Goal: Task Accomplishment & Management: Complete application form

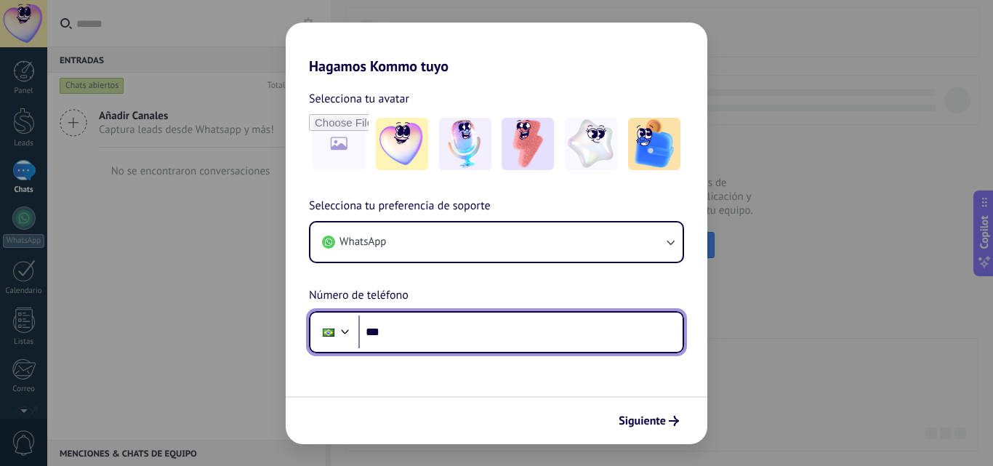
click at [438, 323] on input "***" at bounding box center [520, 331] width 324 height 33
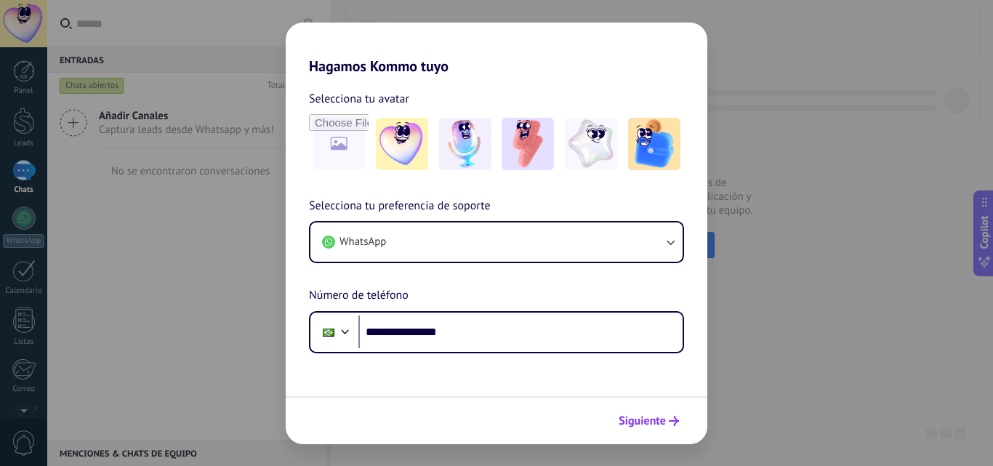
click at [624, 422] on span "Siguiente" at bounding box center [641, 421] width 47 height 10
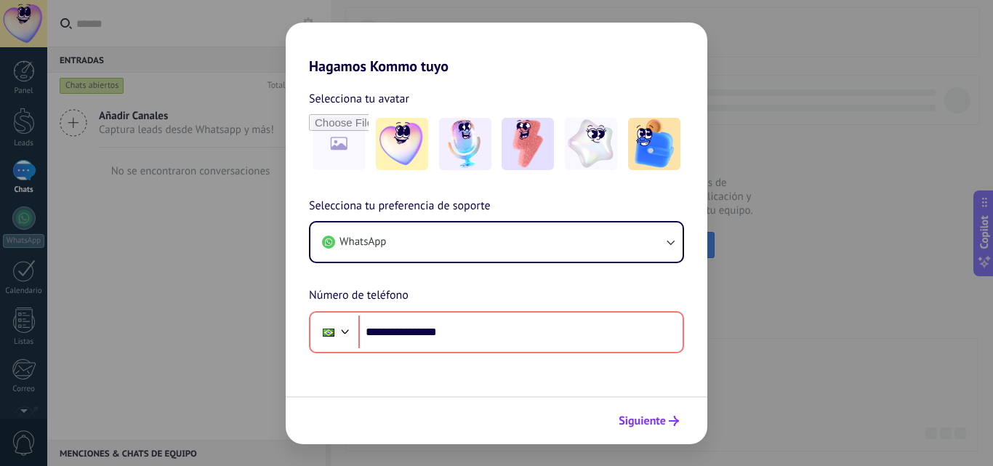
click at [662, 424] on span "Siguiente" at bounding box center [641, 421] width 47 height 10
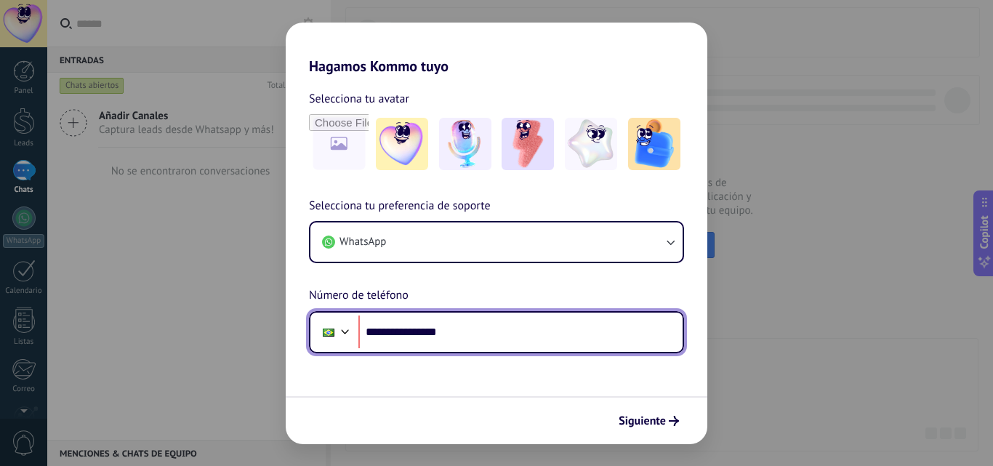
click at [390, 334] on input "**********" at bounding box center [520, 331] width 324 height 33
type input "**********"
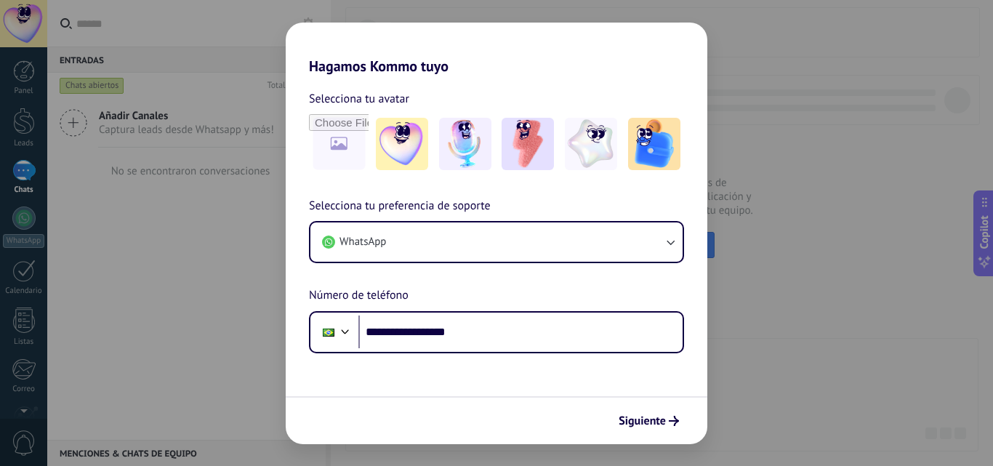
click at [403, 408] on div "Siguiente" at bounding box center [497, 420] width 422 height 48
click at [643, 417] on span "Siguiente" at bounding box center [641, 421] width 47 height 10
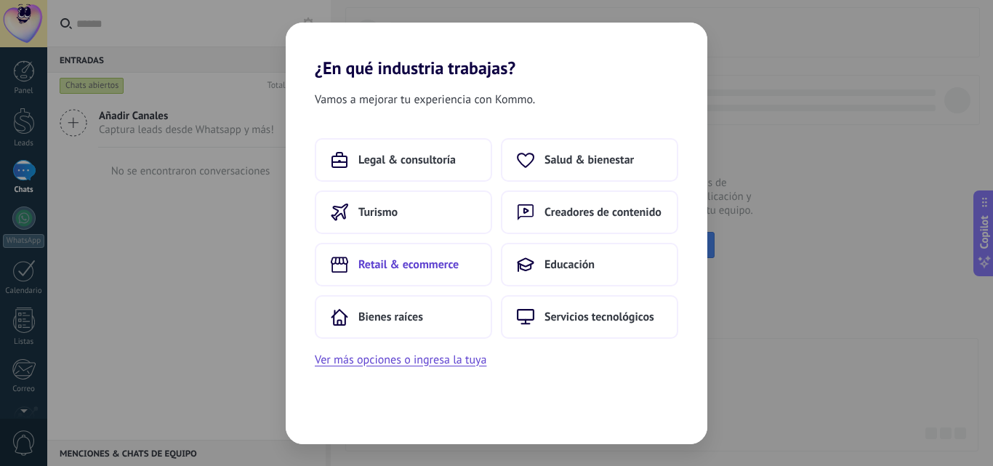
click at [427, 267] on span "Retail & ecommerce" at bounding box center [408, 264] width 100 height 15
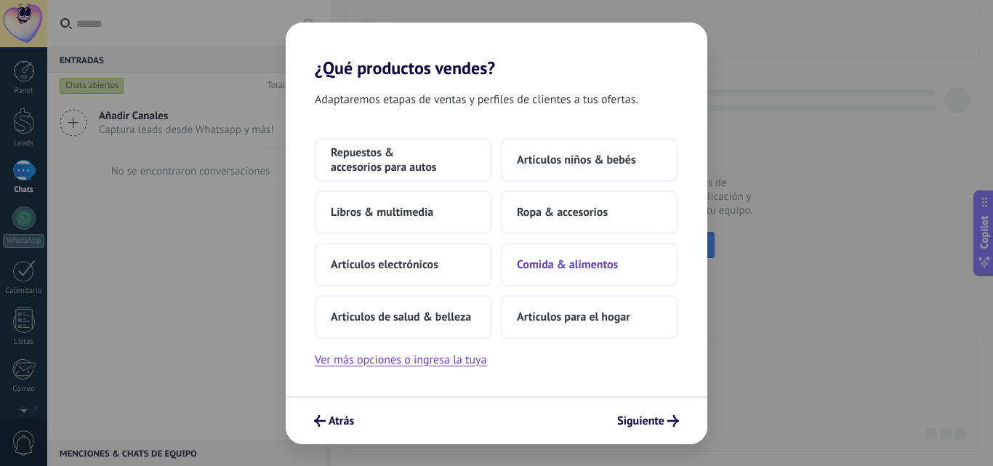
click at [565, 277] on button "Comida & alimentos" at bounding box center [589, 265] width 177 height 44
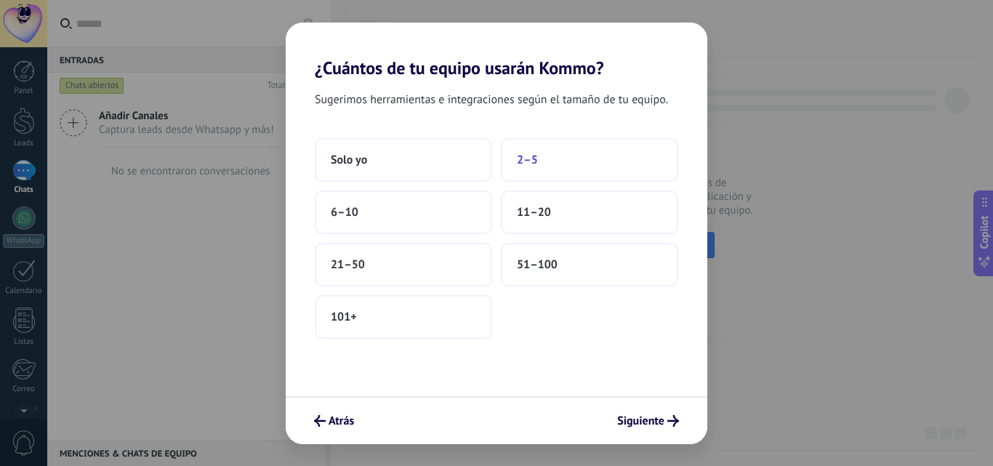
click at [520, 159] on span "2–5" at bounding box center [527, 160] width 21 height 15
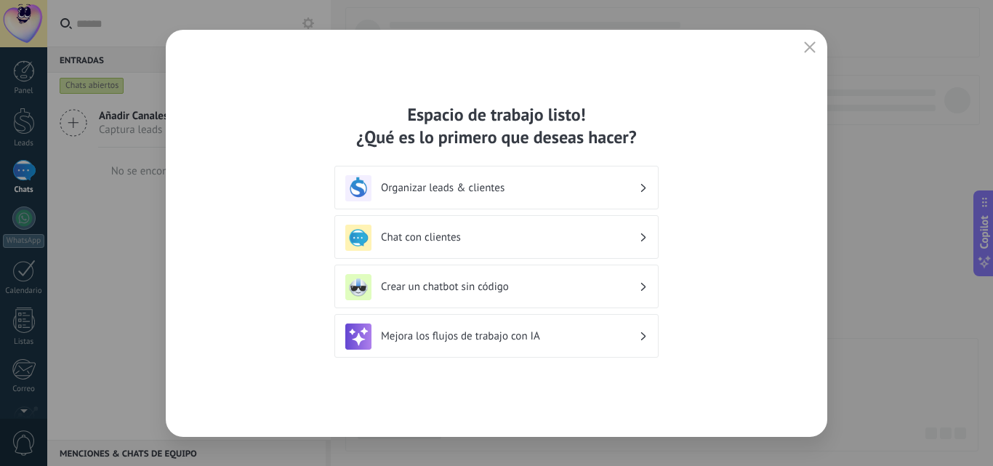
click at [417, 188] on h3 "Organizar leads & clientes" at bounding box center [510, 188] width 258 height 14
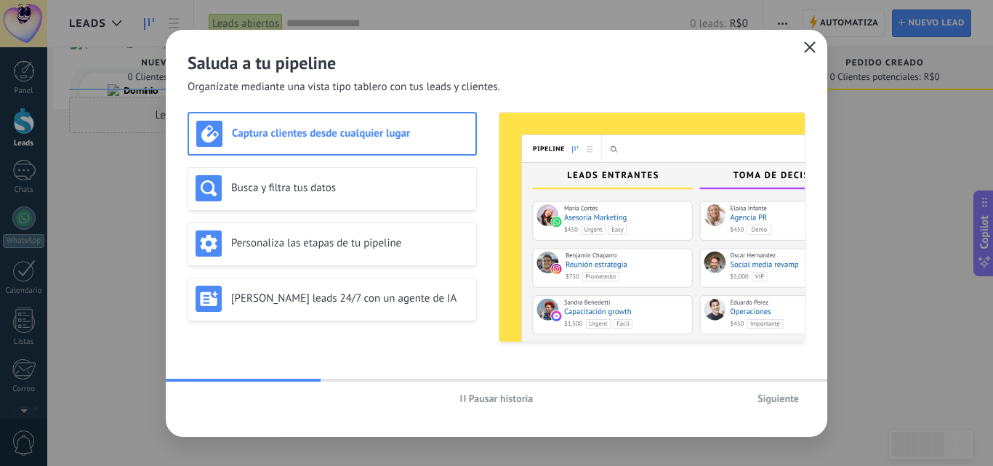
click at [807, 40] on button "button" at bounding box center [809, 48] width 19 height 20
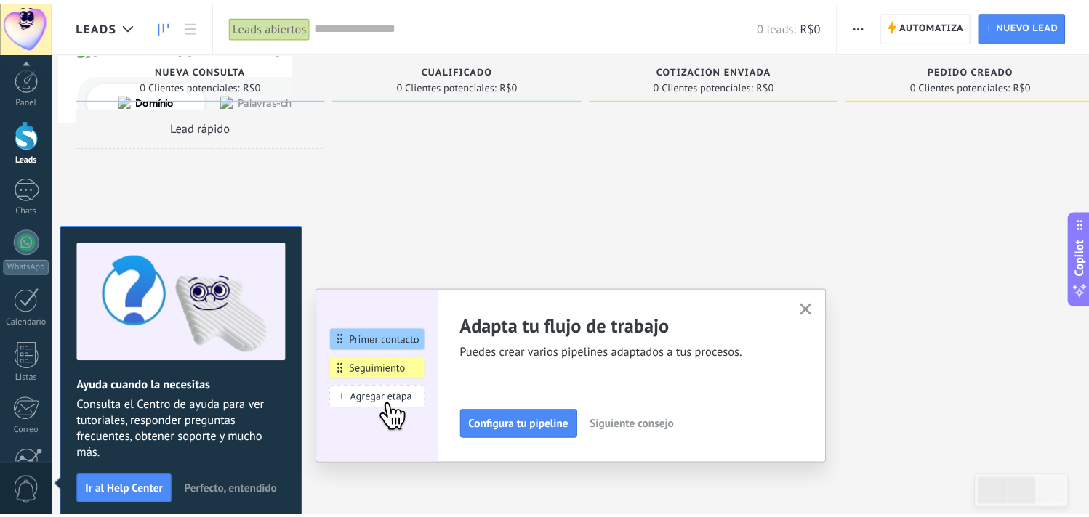
scroll to position [139, 0]
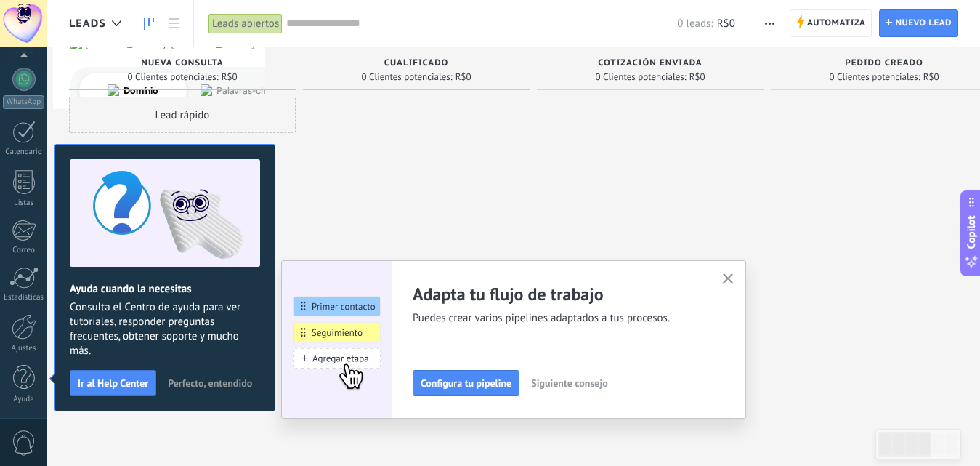
click at [732, 275] on icon "button" at bounding box center [728, 278] width 11 height 11
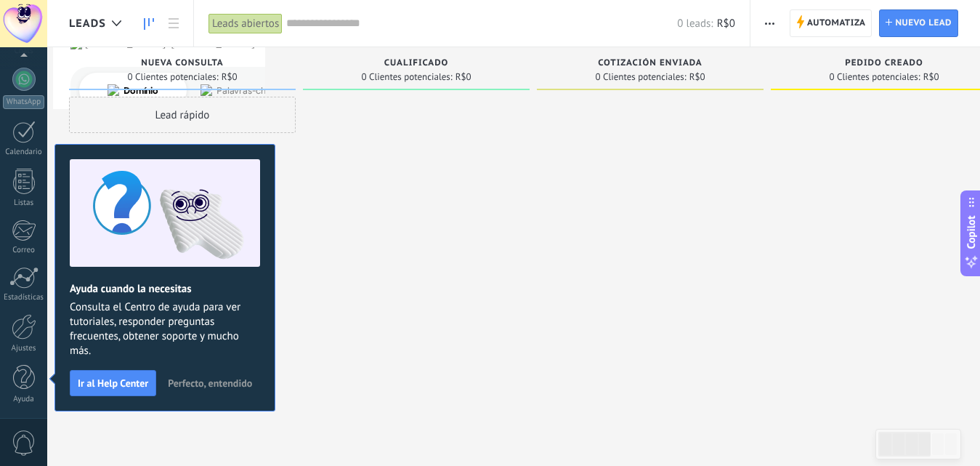
click at [227, 384] on span "Perfecto, entendido" at bounding box center [210, 383] width 84 height 10
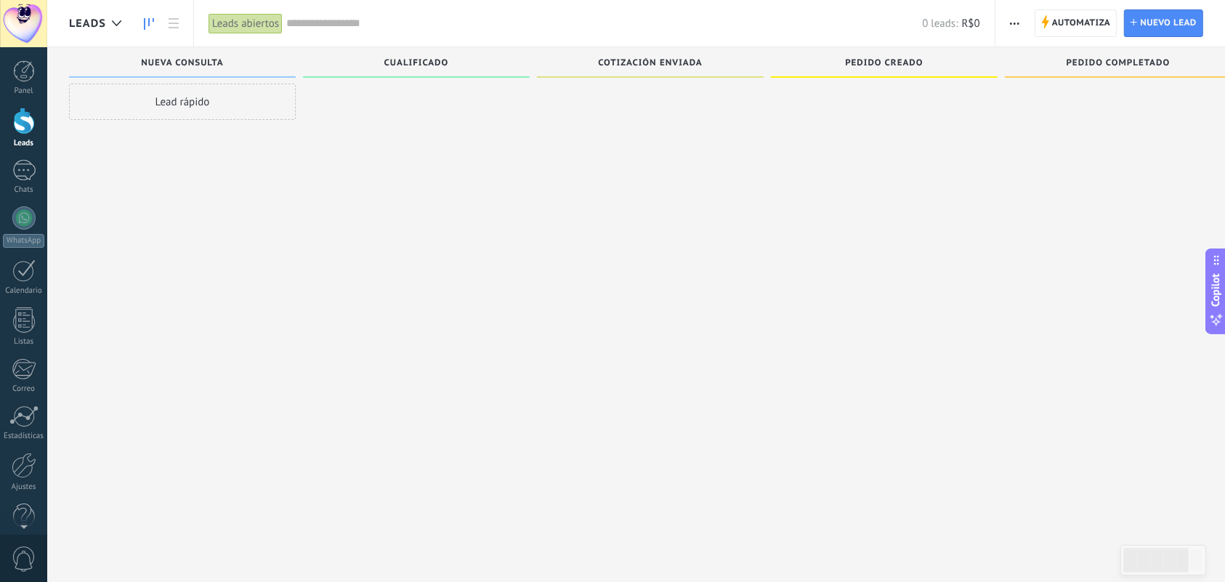
scroll to position [13, 0]
click at [15, 465] on div at bounding box center [24, 465] width 25 height 25
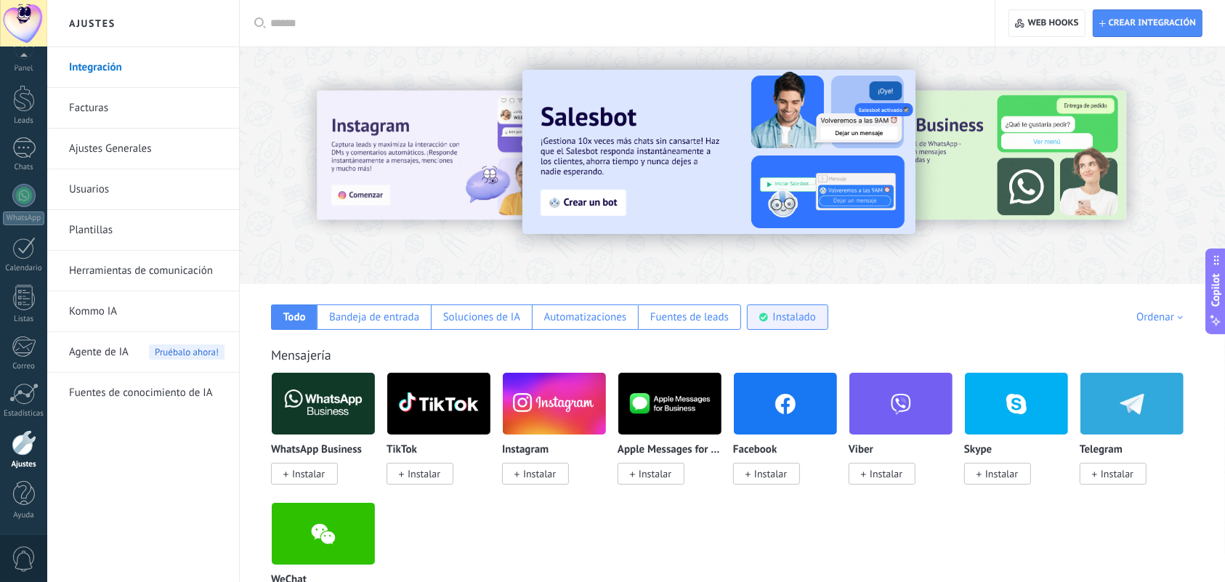
click at [780, 320] on div "Instalado" at bounding box center [794, 317] width 43 height 14
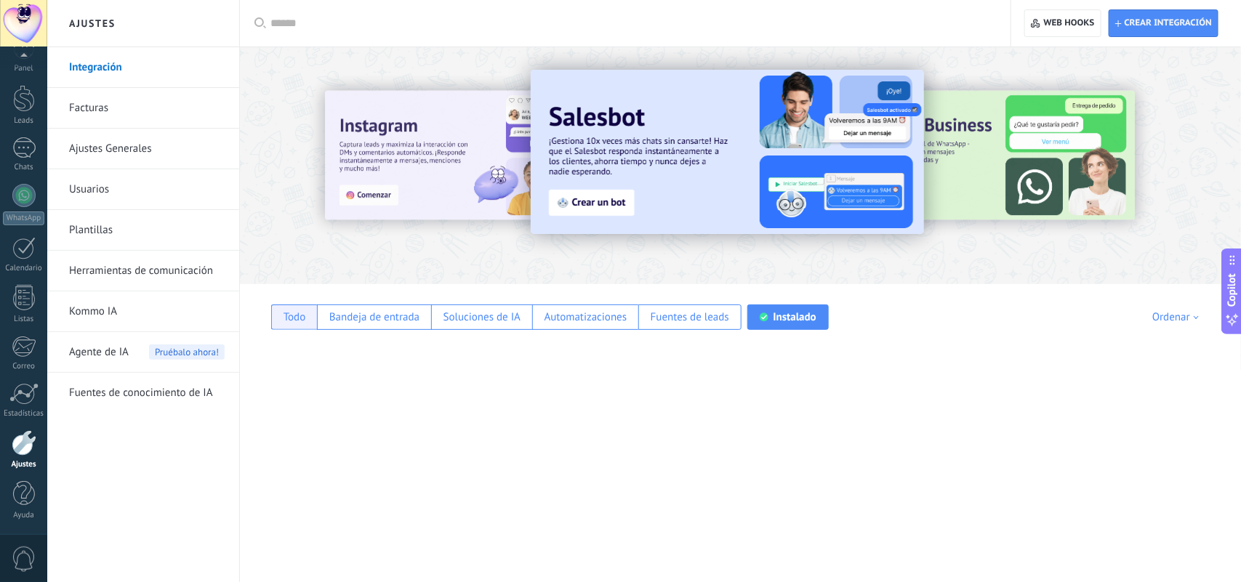
click at [291, 328] on div "Todo" at bounding box center [294, 317] width 46 height 25
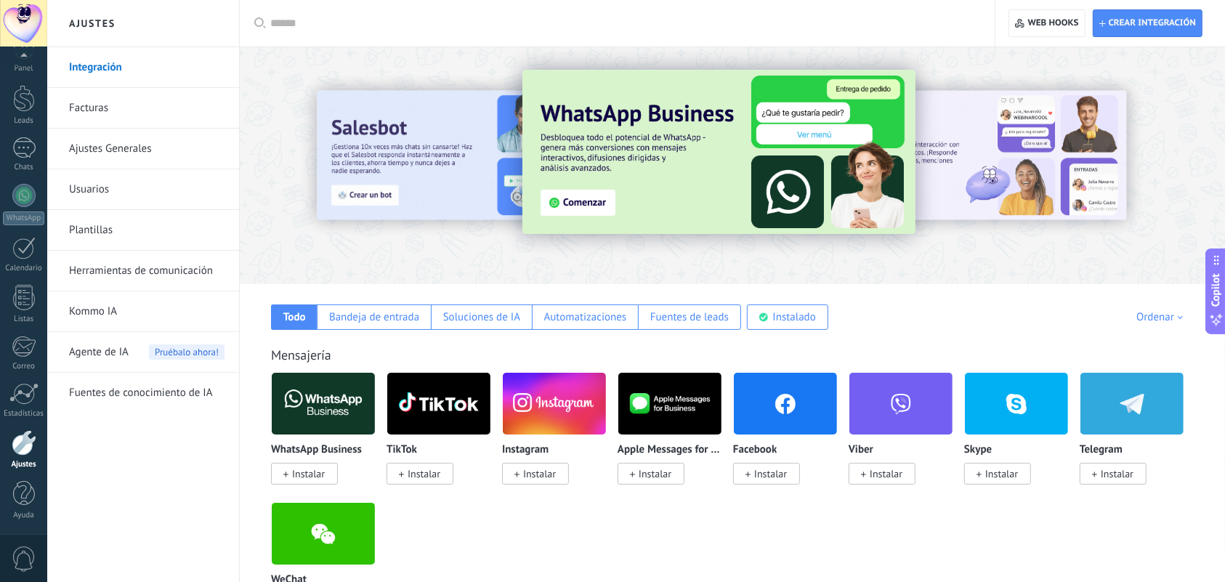
click at [283, 23] on input "text" at bounding box center [622, 23] width 704 height 15
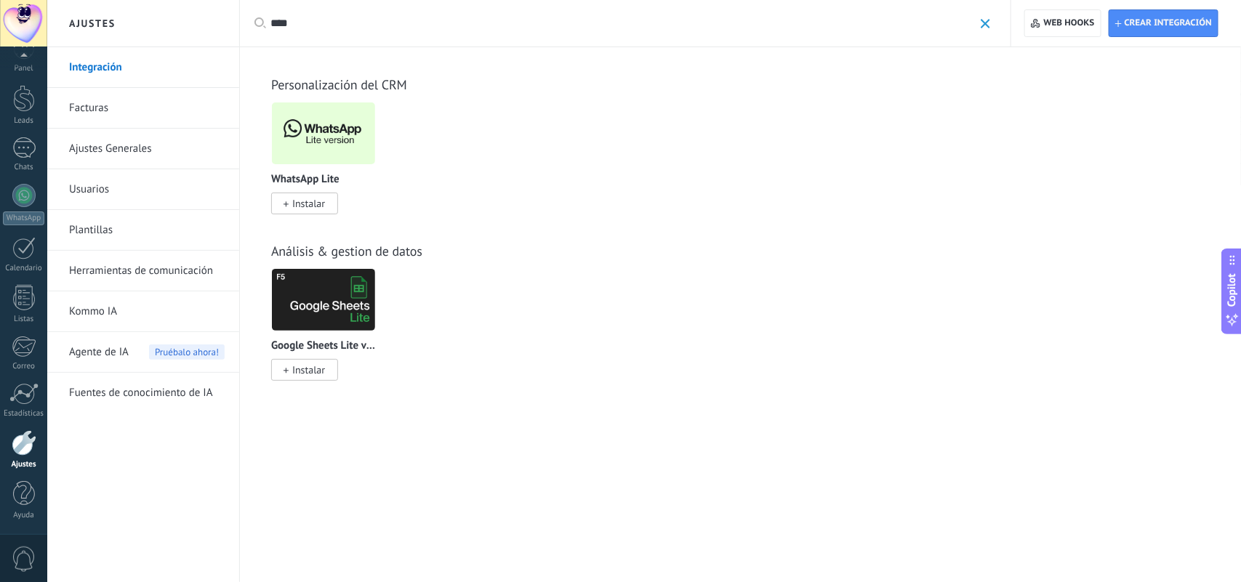
type input "****"
click at [307, 201] on span "Instalar" at bounding box center [308, 203] width 33 height 13
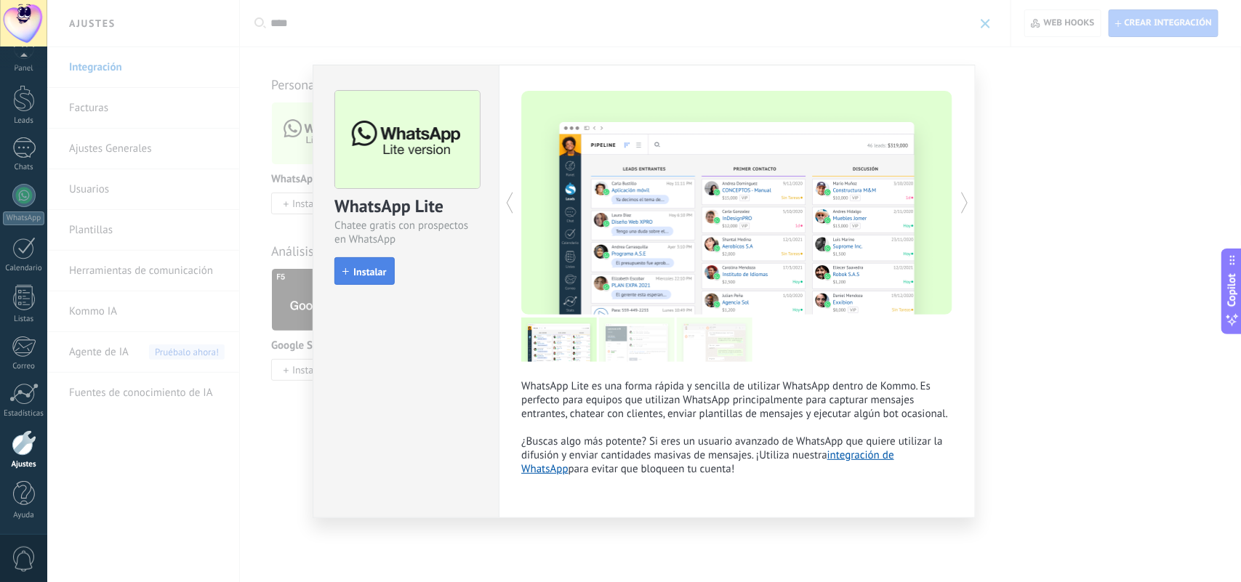
click at [358, 273] on span "Instalar" at bounding box center [369, 272] width 33 height 10
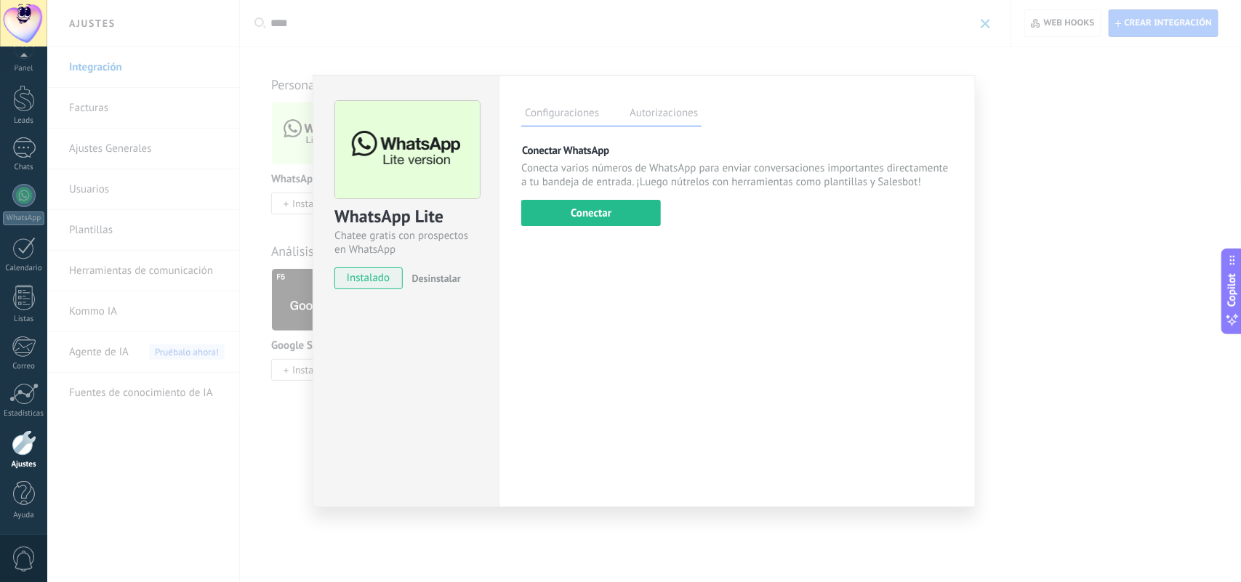
click at [678, 9] on div "WhatsApp Lite Chatee gratis con prospectos en WhatsApp instalado Desinstalar Co…" at bounding box center [643, 291] width 1193 height 582
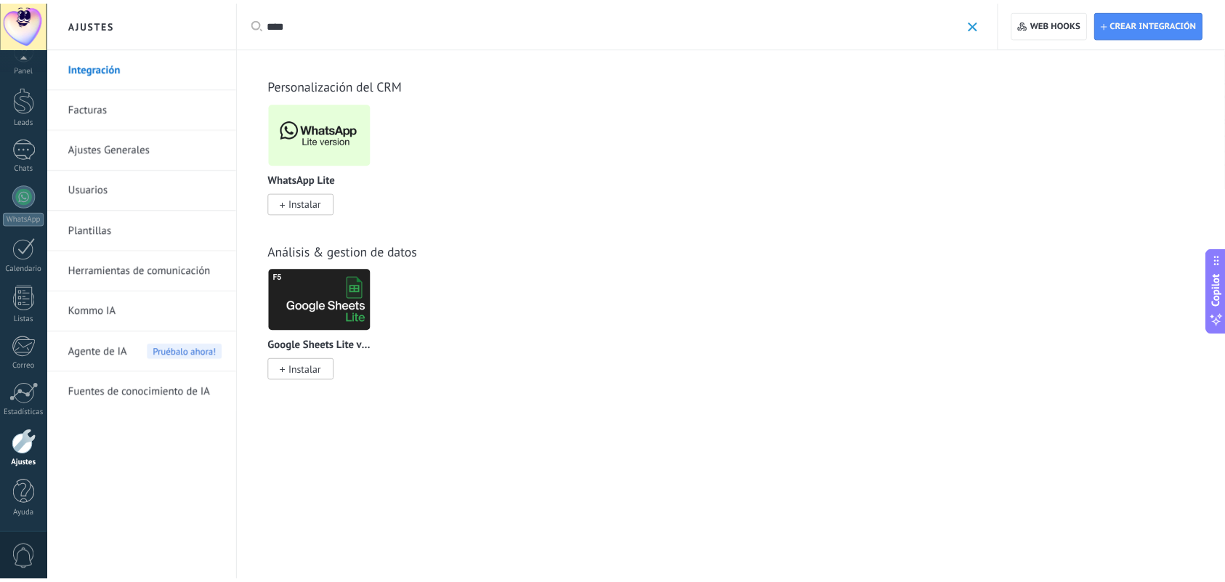
scroll to position [12, 0]
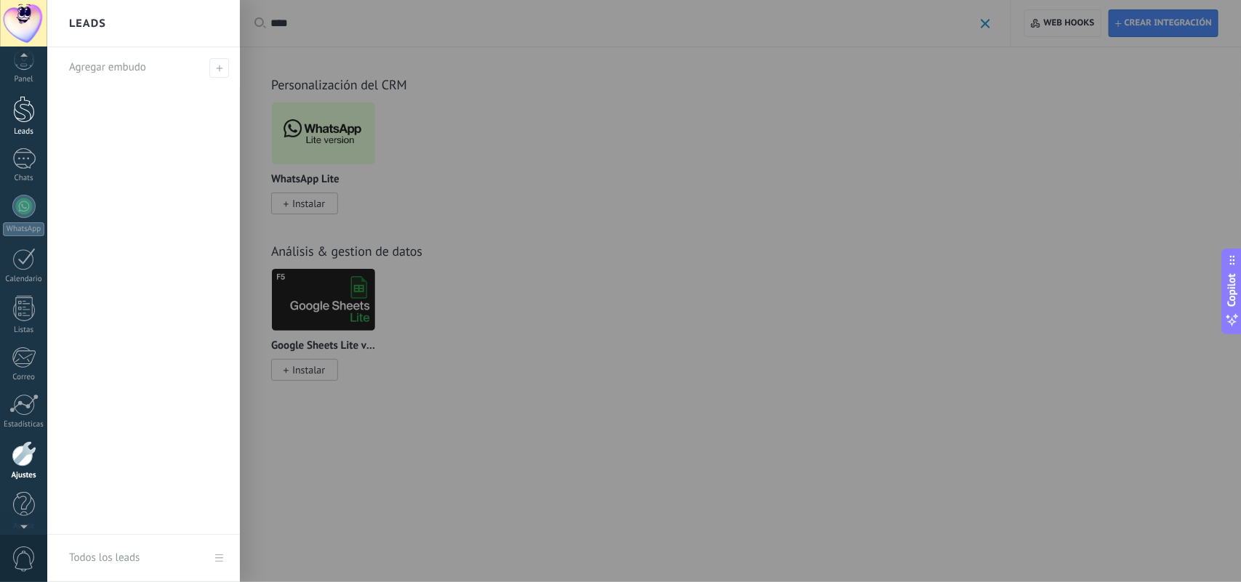
click at [22, 113] on div at bounding box center [24, 109] width 22 height 27
